Goal: Information Seeking & Learning: Learn about a topic

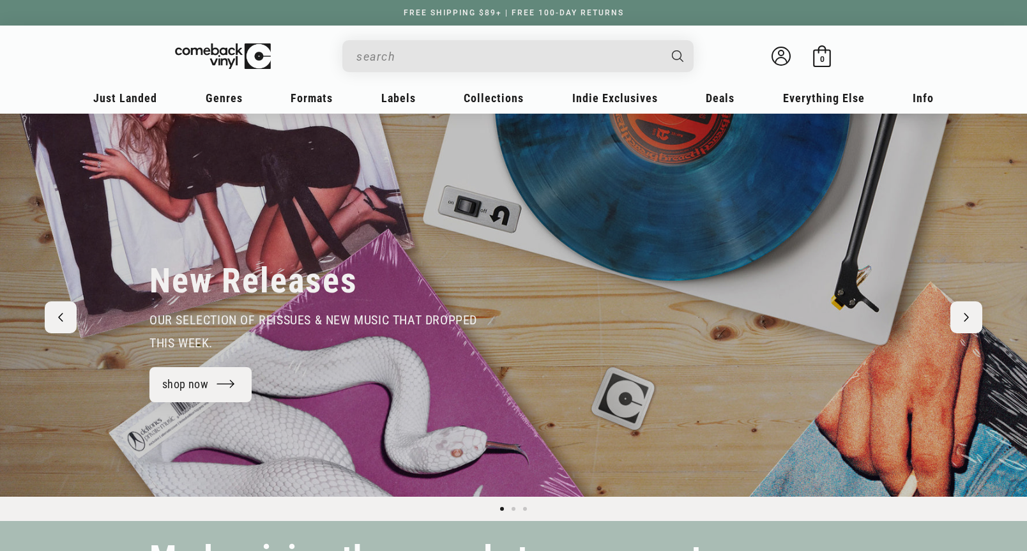
click at [411, 58] on input "Search" at bounding box center [507, 56] width 303 height 26
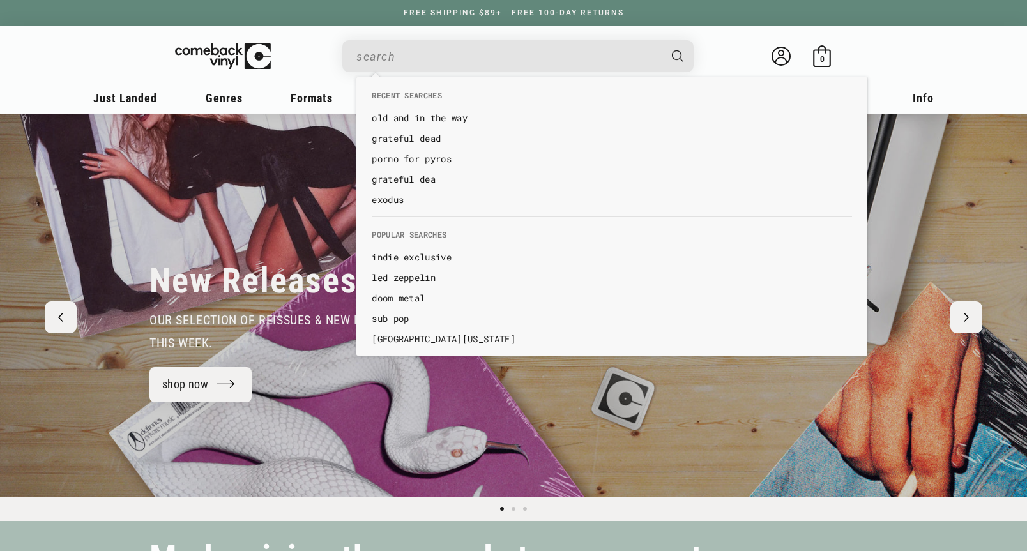
click at [441, 114] on link "old and in the way" at bounding box center [612, 118] width 480 height 13
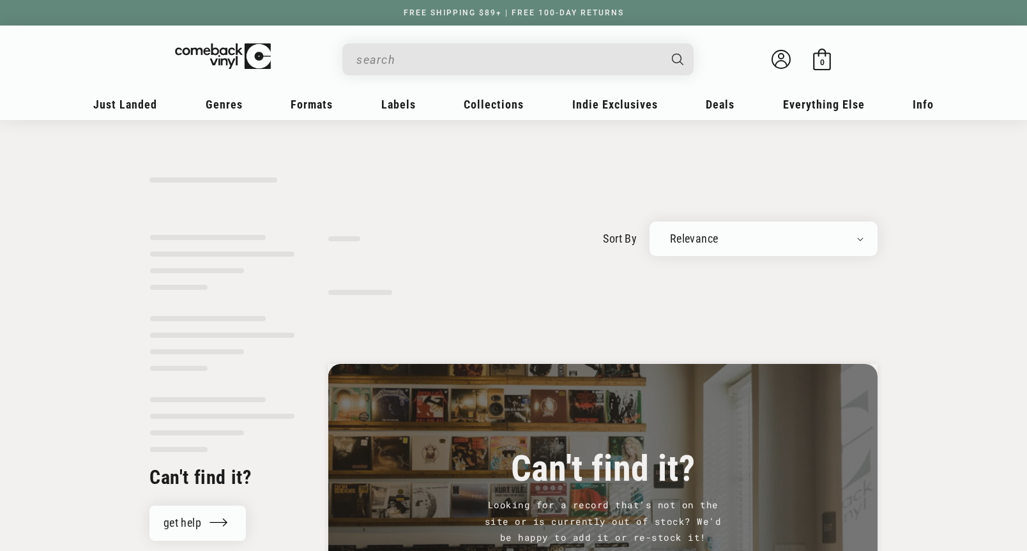
type input "old and in the way"
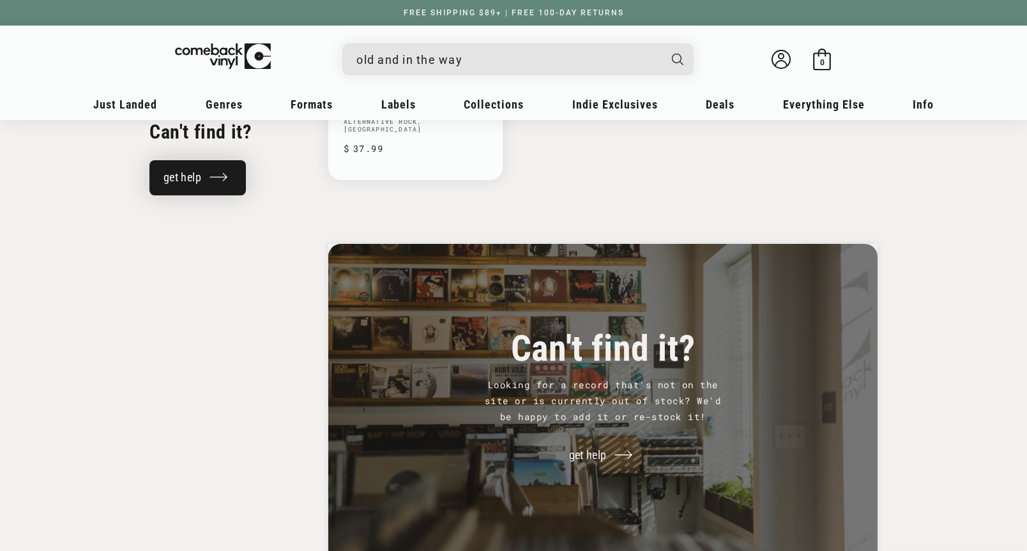
scroll to position [1008, 0]
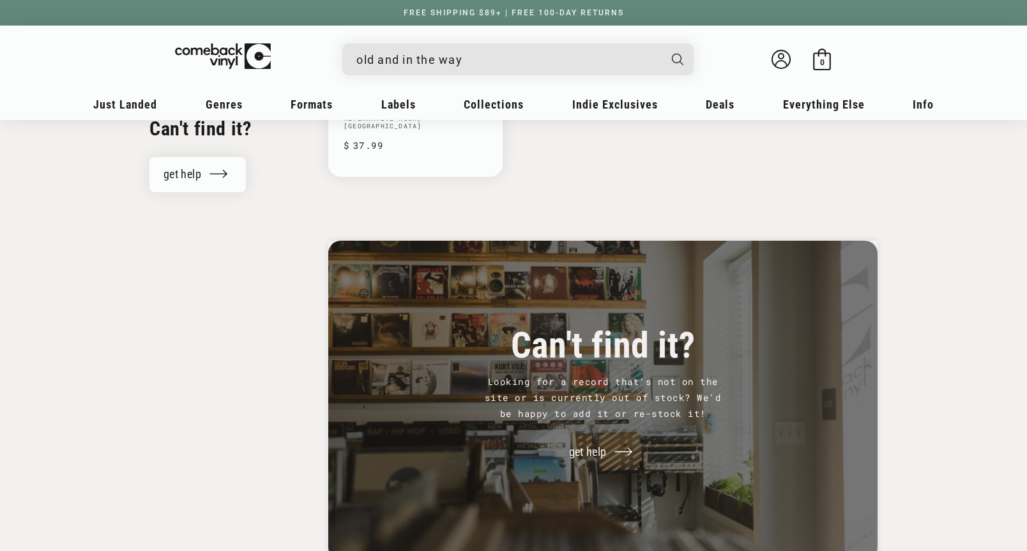
click at [416, 65] on input "old and in the way" at bounding box center [507, 60] width 303 height 26
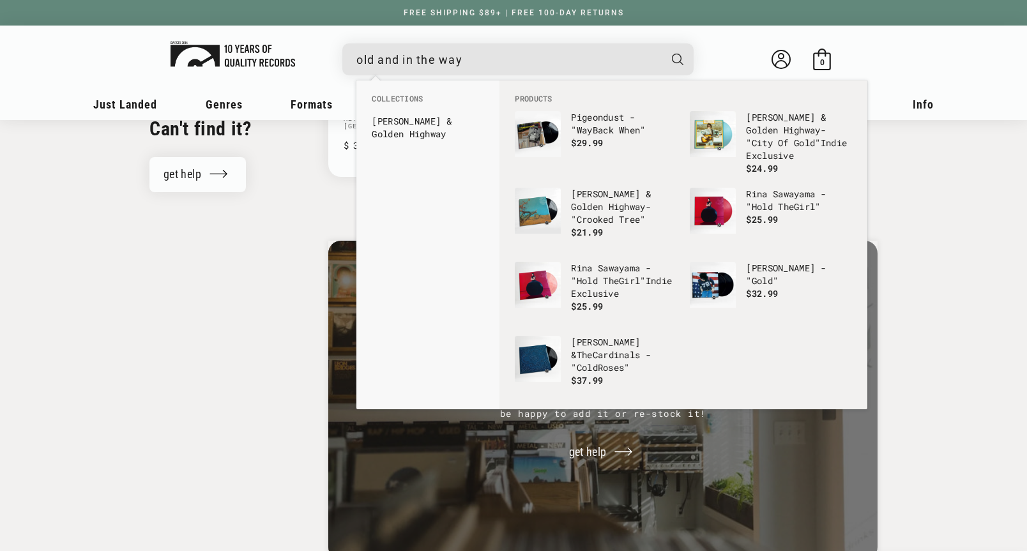
drag, startPoint x: 542, startPoint y: 61, endPoint x: 203, endPoint y: 49, distance: 338.7
click at [203, 49] on div "old and in the way See all results... 0 results 0 results Welcome back Bag 0 0 …" at bounding box center [514, 62] width 792 height 48
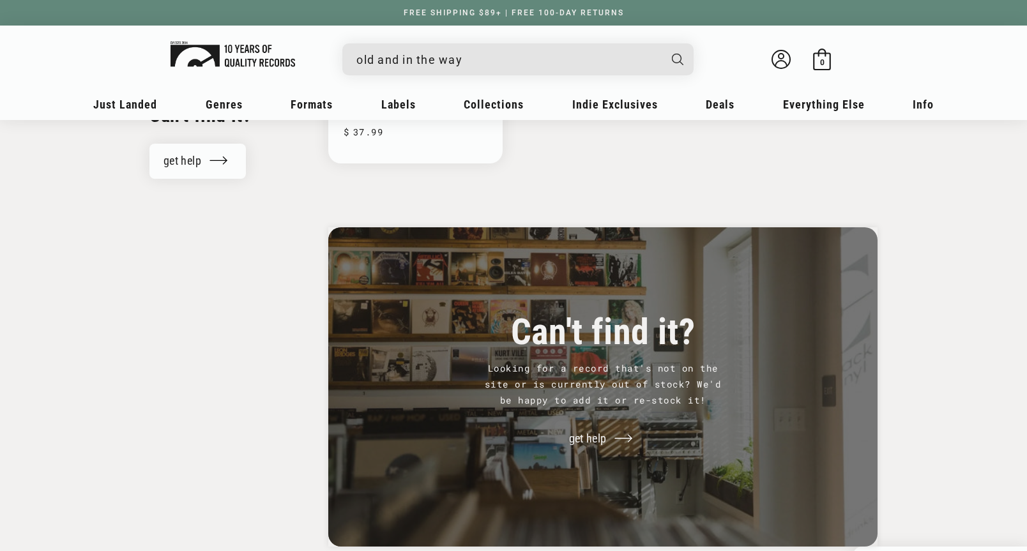
scroll to position [1020, 0]
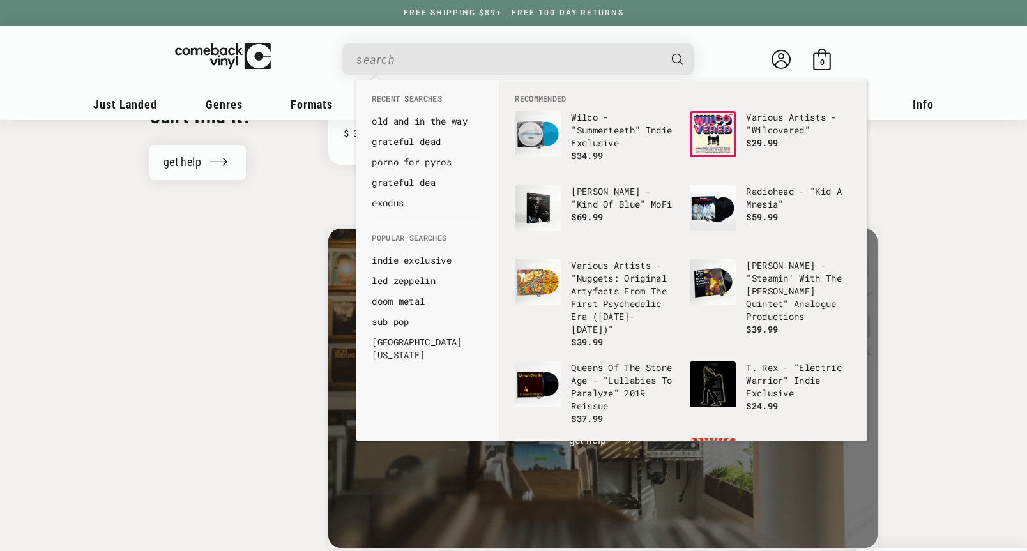
click at [420, 142] on link "grateful dead" at bounding box center [428, 141] width 112 height 13
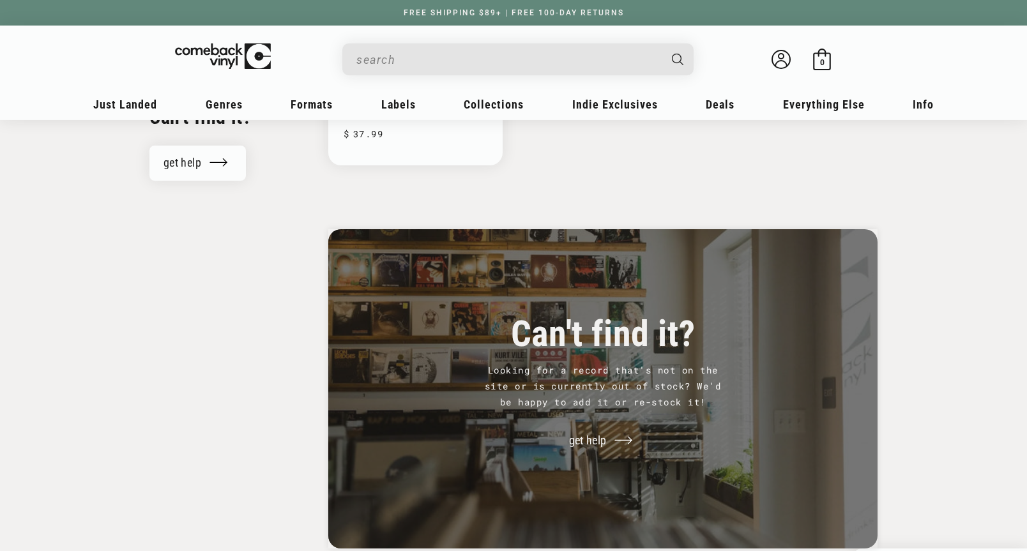
scroll to position [998, 0]
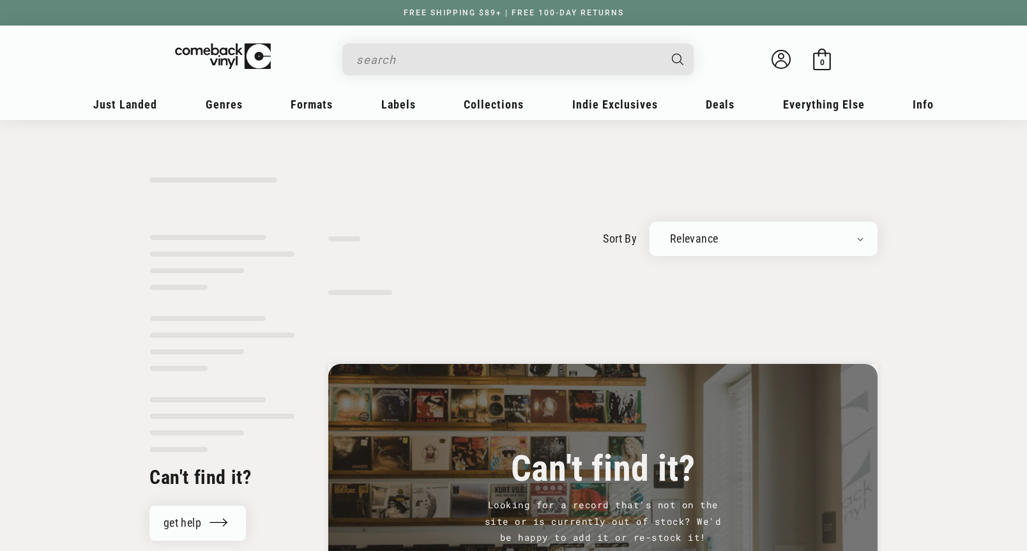
type input "grateful dead"
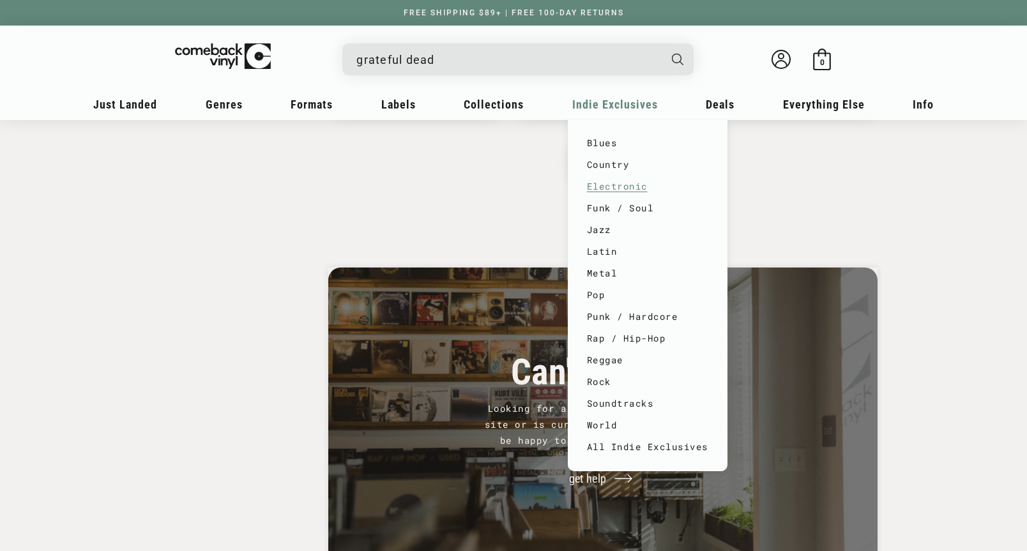
scroll to position [2282, 0]
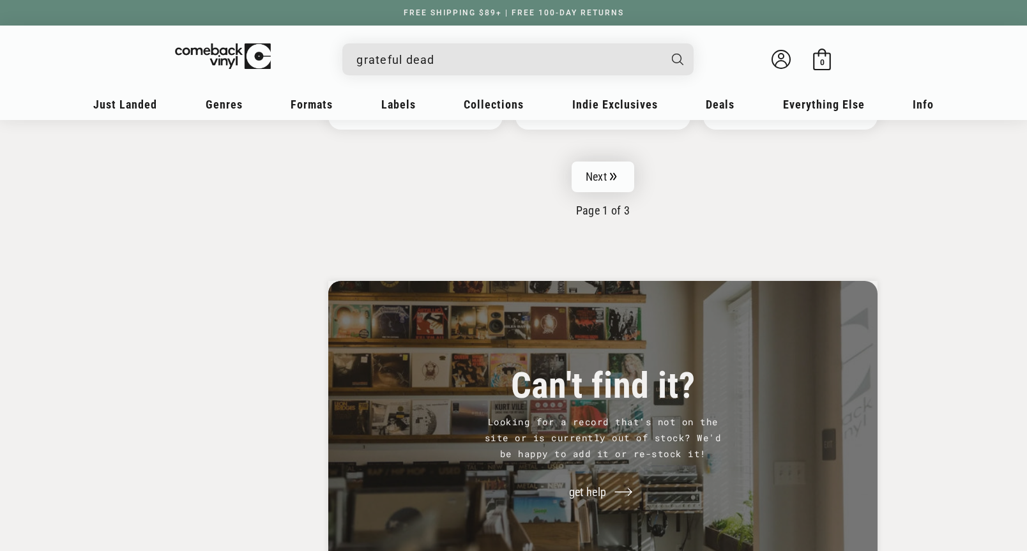
click at [607, 173] on link "Next" at bounding box center [603, 177] width 63 height 31
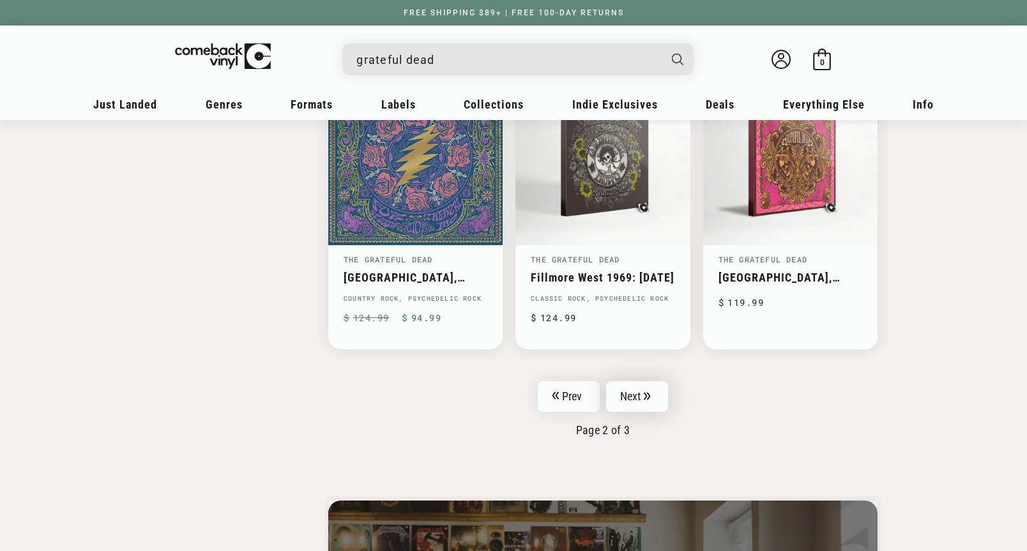
click at [631, 381] on link "Next" at bounding box center [637, 396] width 63 height 31
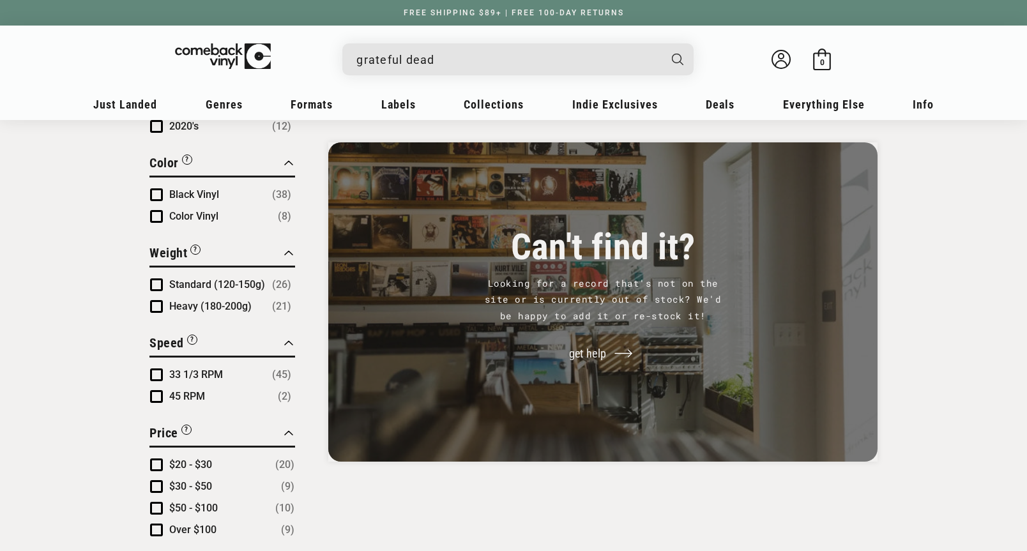
scroll to position [898, 0]
